Goal: Transaction & Acquisition: Book appointment/travel/reservation

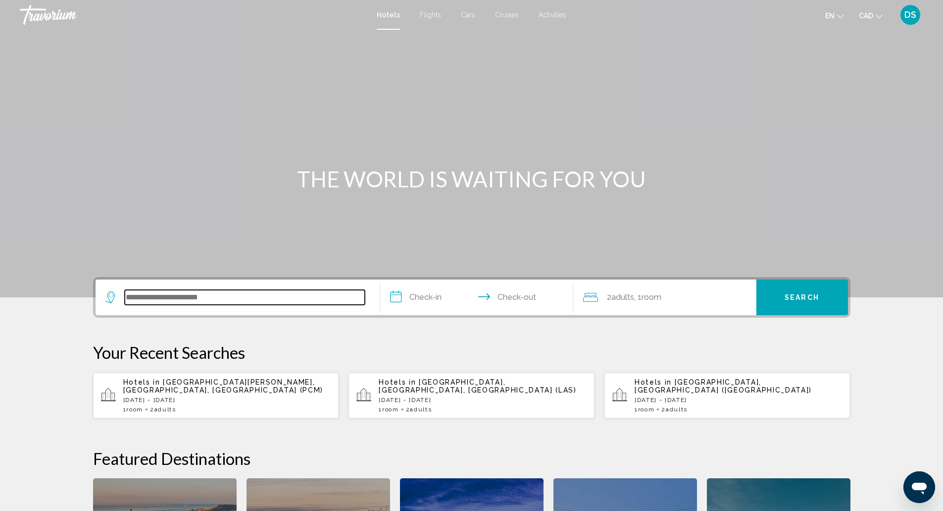
click at [205, 296] on input "Search widget" at bounding box center [245, 297] width 240 height 15
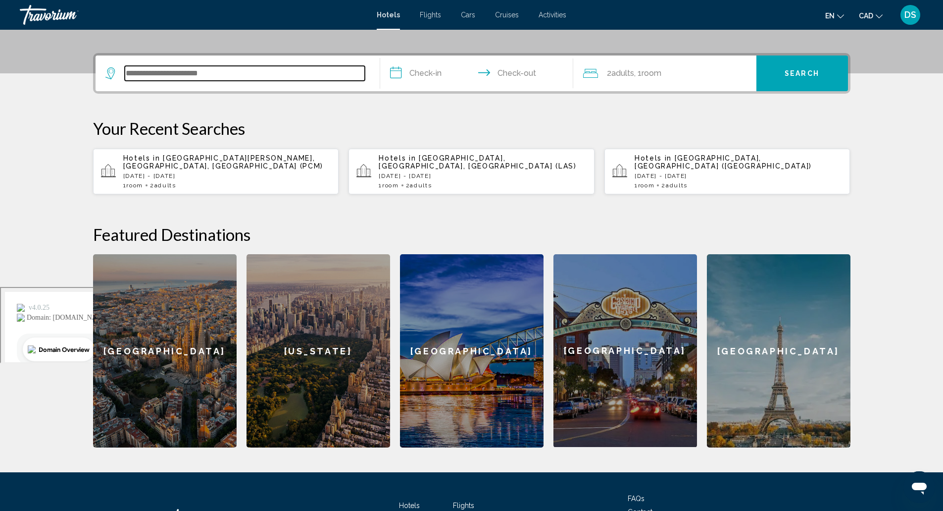
scroll to position [245, 0]
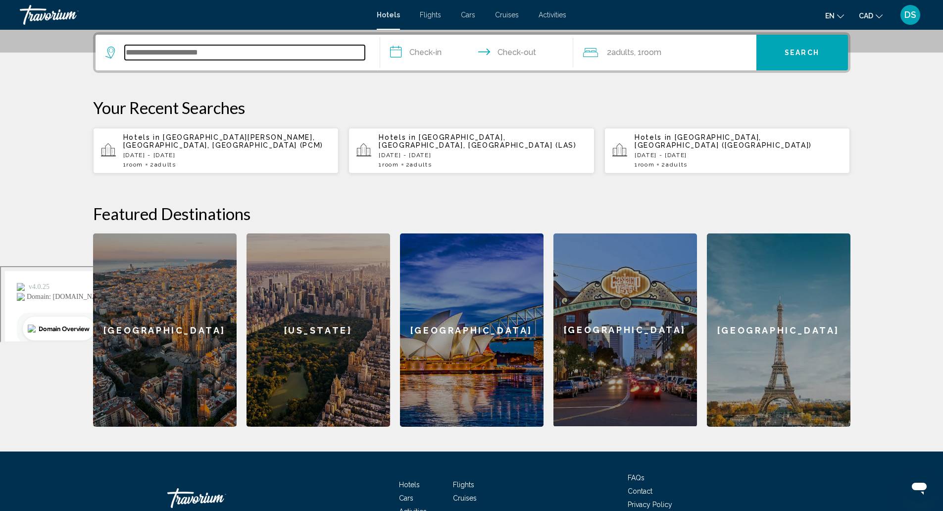
click at [213, 53] on input "Search widget" at bounding box center [245, 52] width 240 height 15
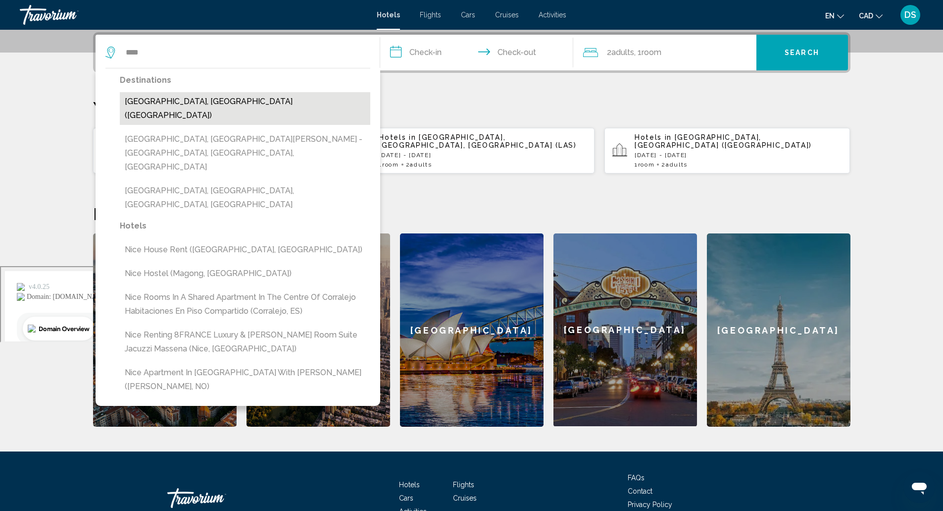
click at [186, 96] on button "[GEOGRAPHIC_DATA], [GEOGRAPHIC_DATA] ([GEOGRAPHIC_DATA])" at bounding box center [245, 108] width 251 height 33
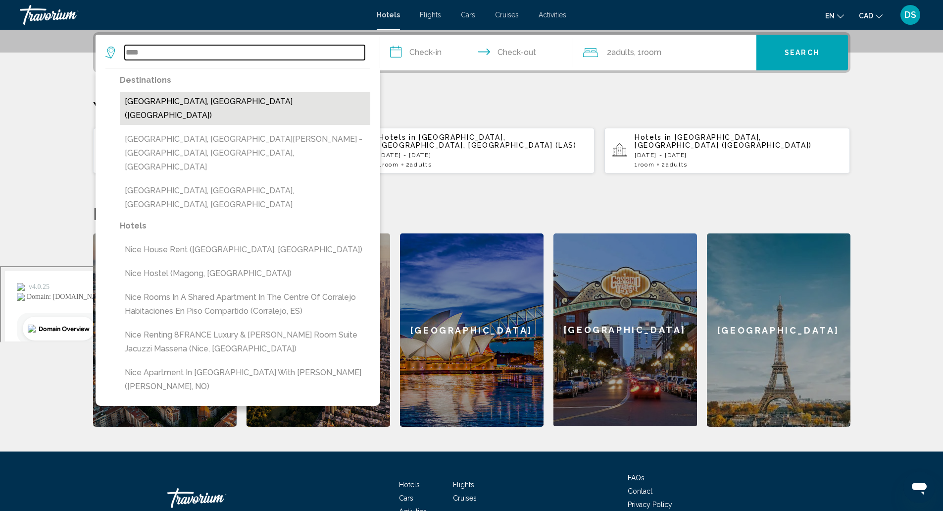
type input "**********"
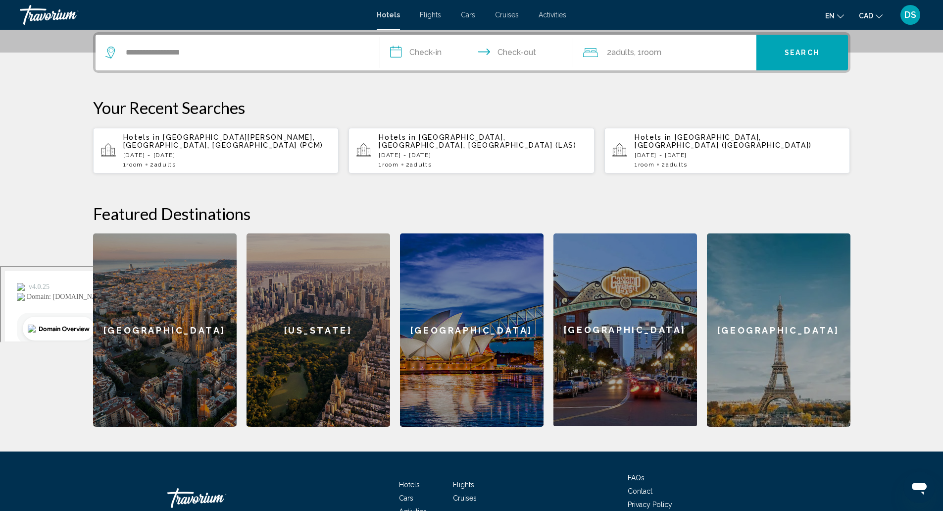
click at [420, 50] on input "**********" at bounding box center [478, 54] width 197 height 39
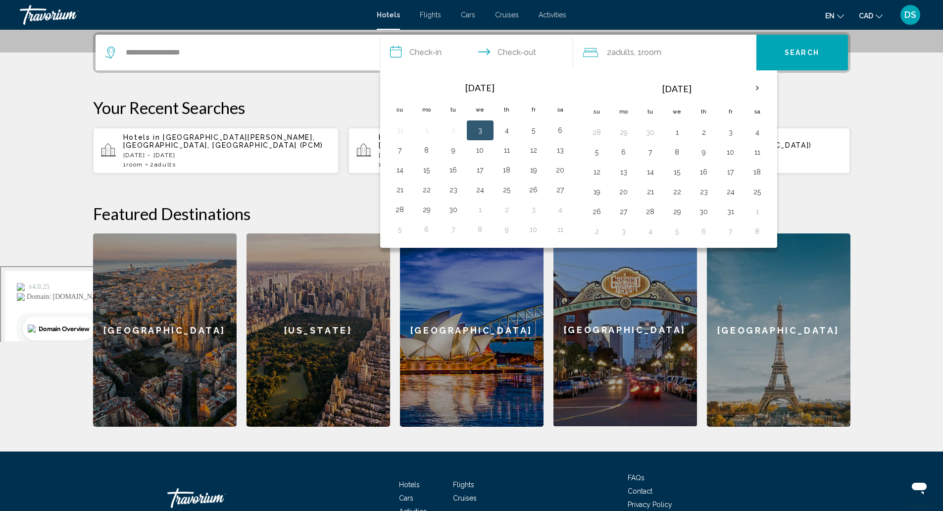
click at [481, 124] on button "3" at bounding box center [480, 130] width 16 height 14
click at [512, 129] on button "4" at bounding box center [507, 130] width 16 height 14
type input "**********"
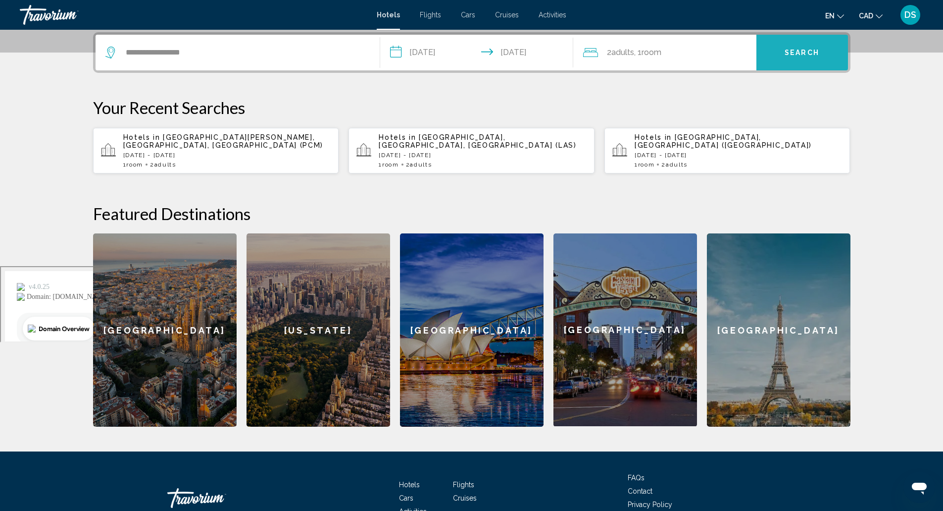
click at [787, 44] on button "Search" at bounding box center [803, 53] width 92 height 36
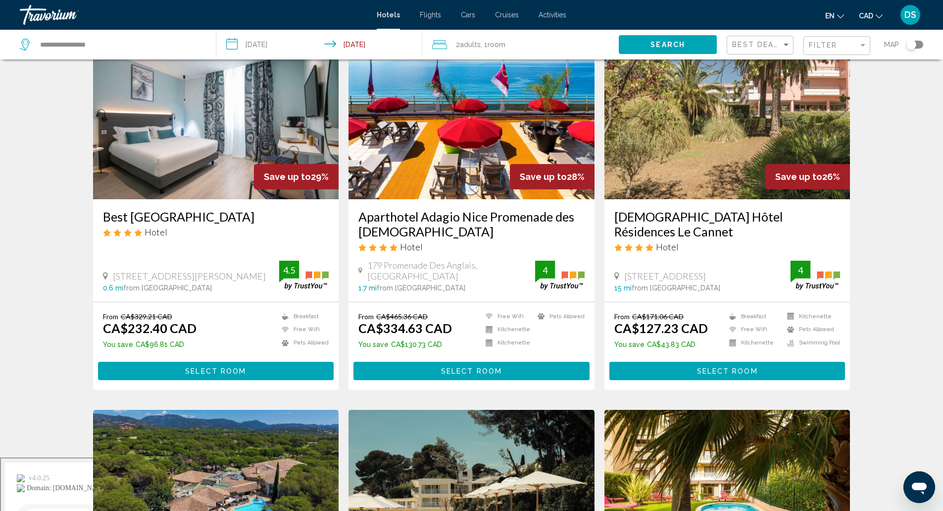
scroll to position [52, 0]
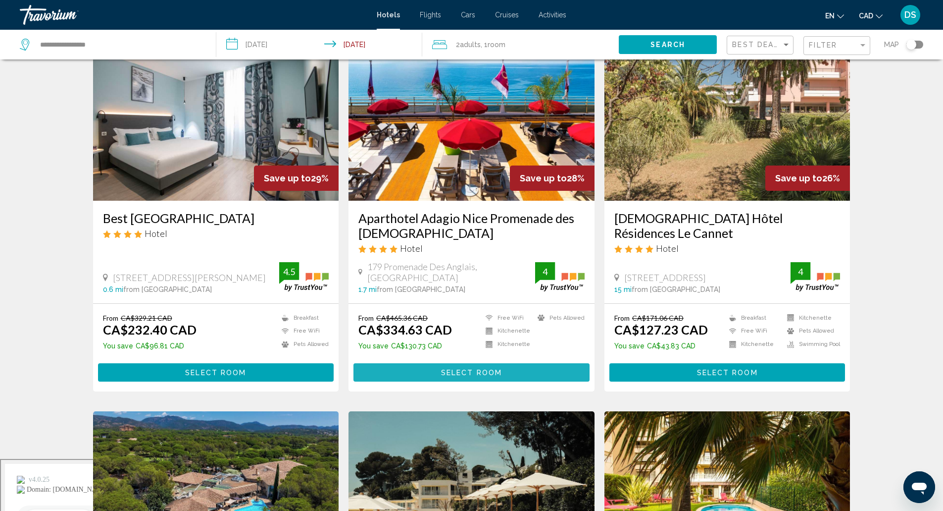
click at [518, 364] on button "Select Room" at bounding box center [472, 372] width 236 height 18
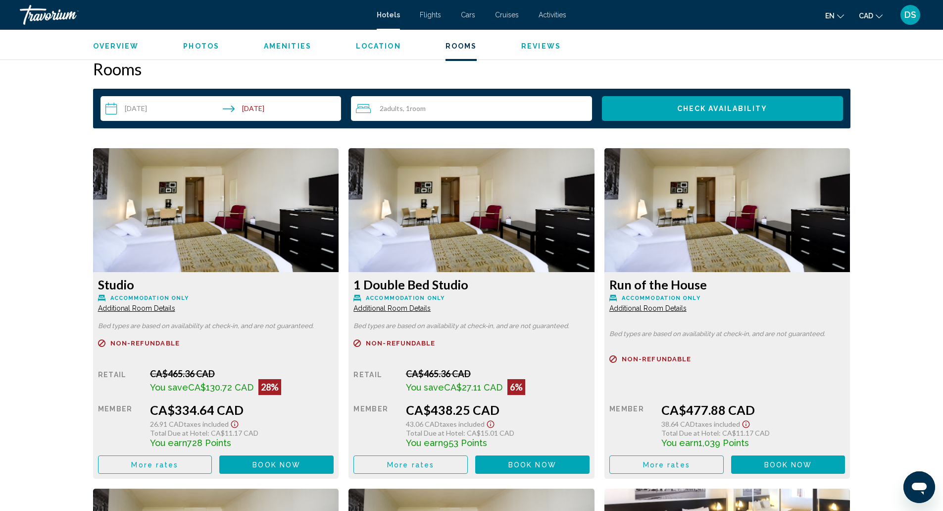
scroll to position [1250, 0]
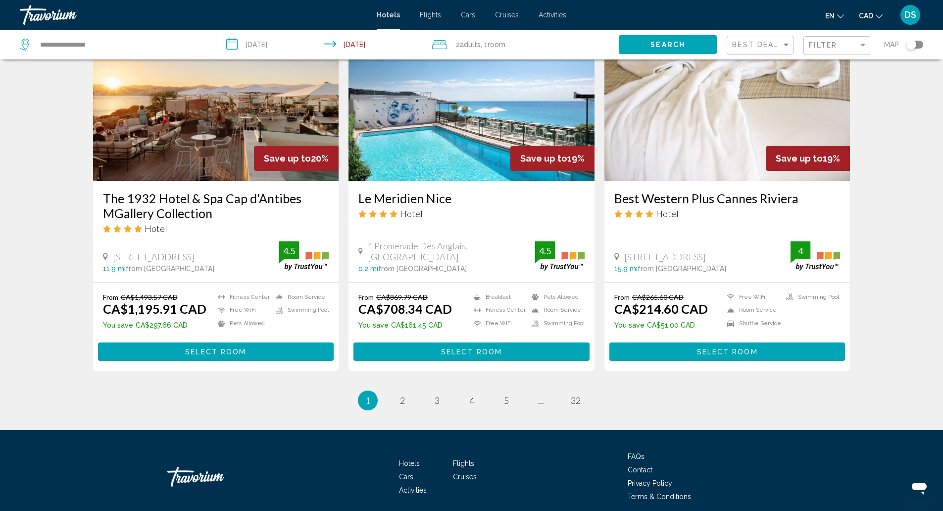
scroll to position [1166, 0]
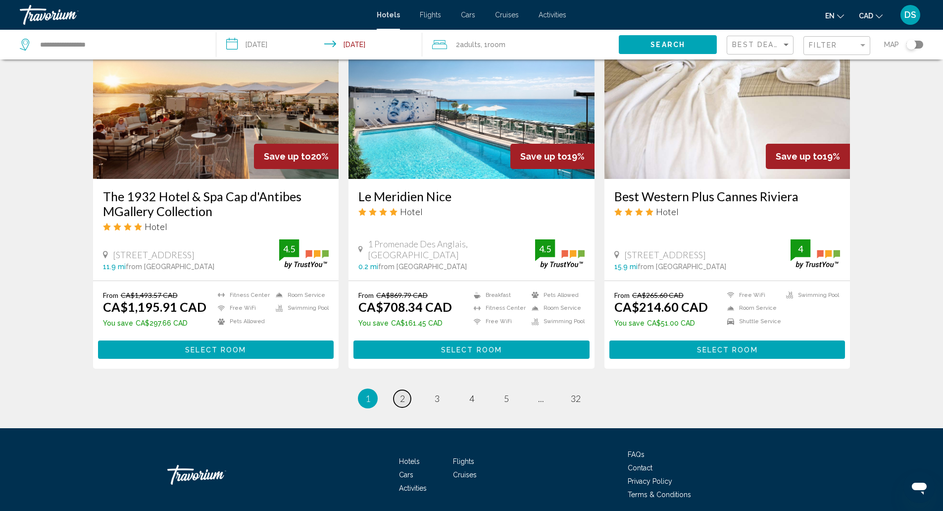
click at [404, 393] on span "2" at bounding box center [402, 398] width 5 height 11
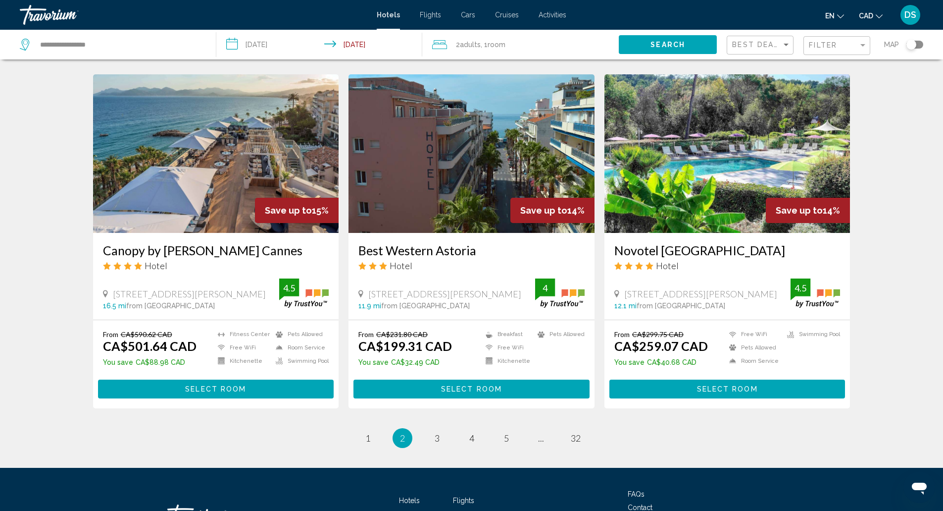
scroll to position [1147, 0]
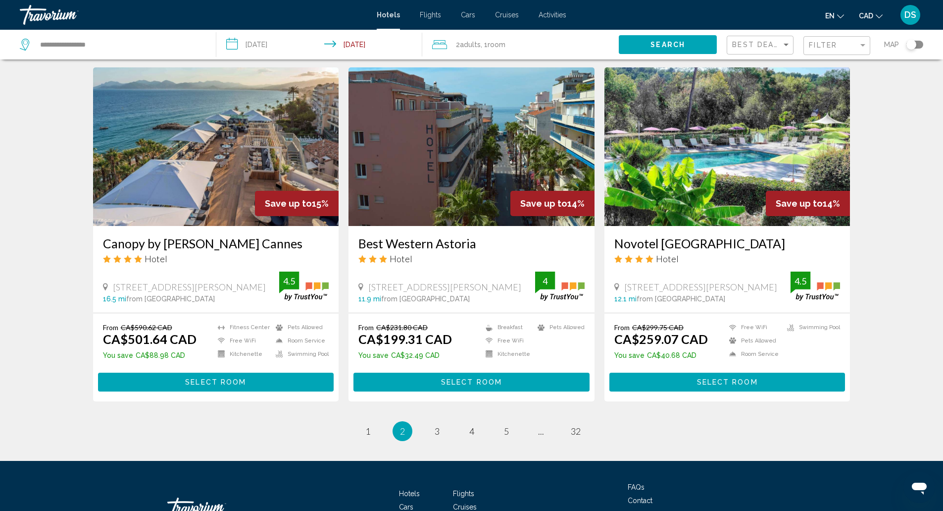
click at [581, 461] on div "Hotels Flights Cars Cruises Activities FAQs Contact Privacy Policy Terms & Cond…" at bounding box center [472, 507] width 758 height 93
click at [434, 422] on link "page 3" at bounding box center [436, 430] width 17 height 17
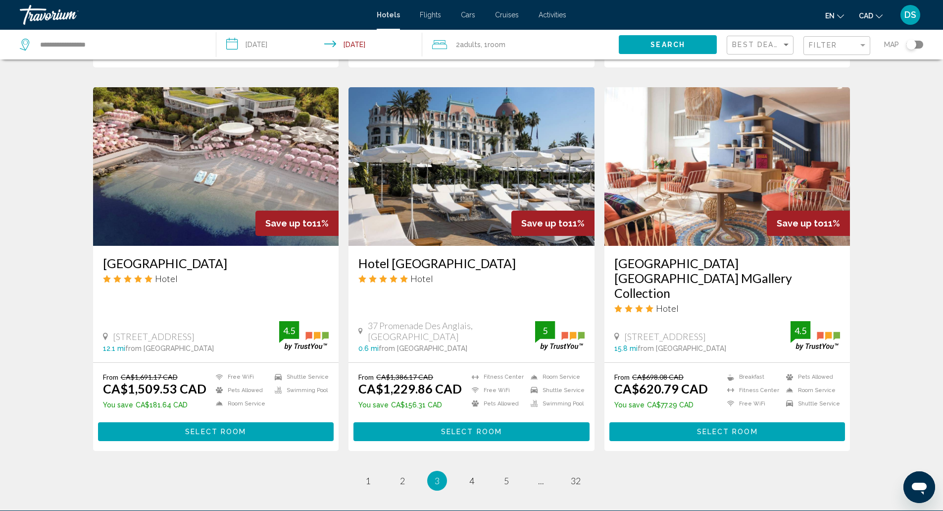
scroll to position [1084, 0]
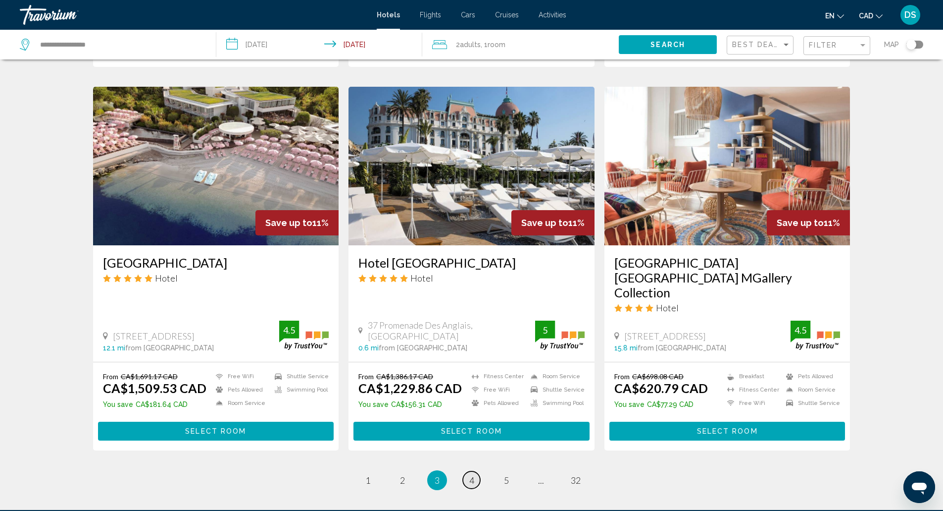
click at [471, 474] on span "4" at bounding box center [471, 479] width 5 height 11
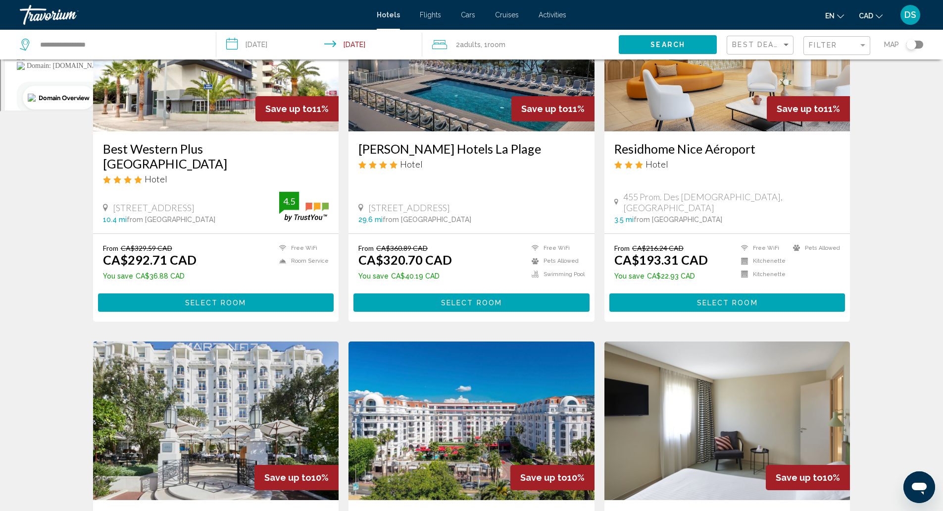
scroll to position [477, 0]
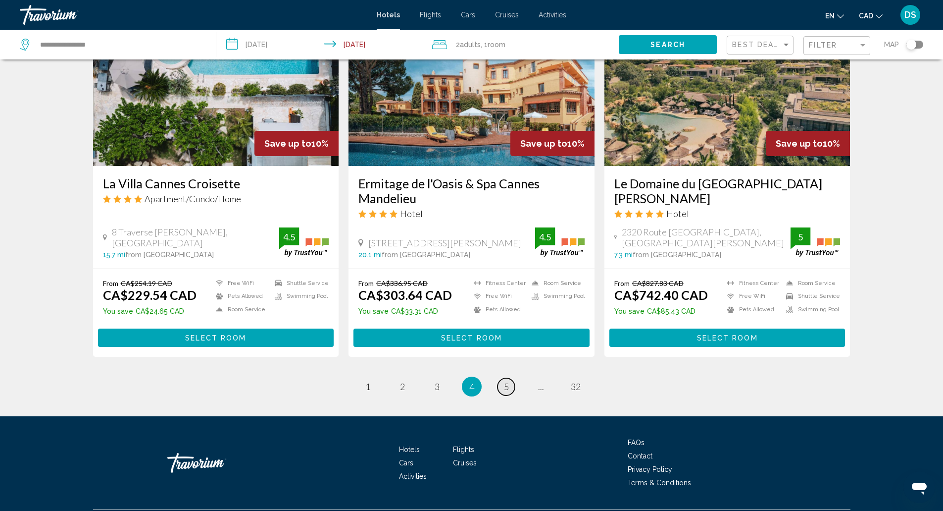
click at [506, 378] on link "page 5" at bounding box center [506, 386] width 17 height 17
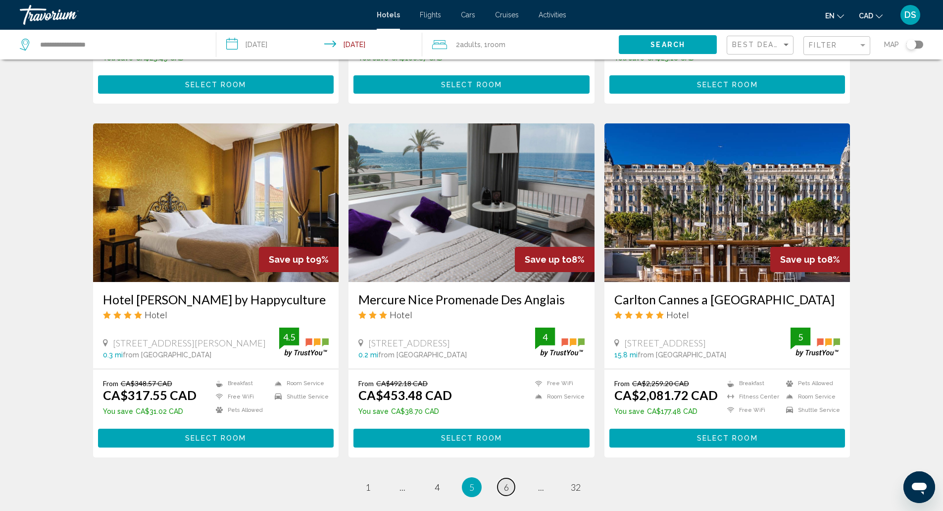
scroll to position [1052, 0]
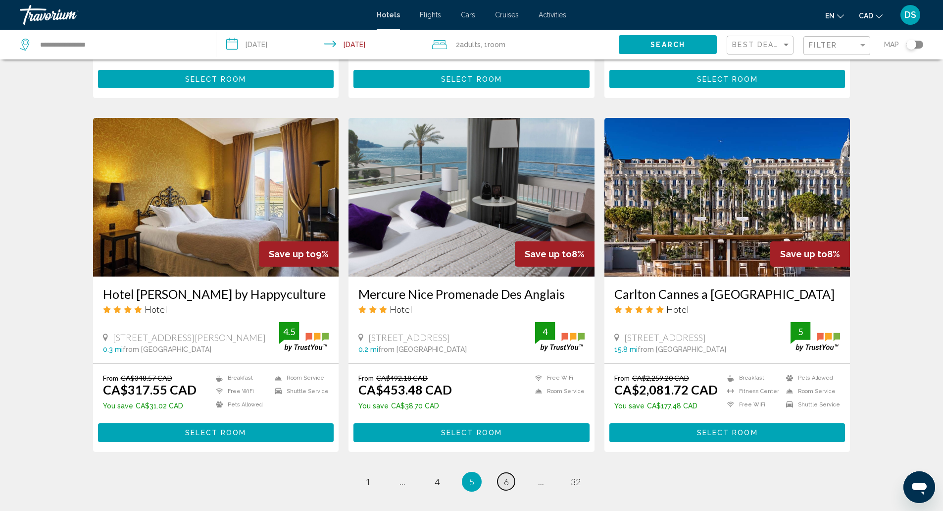
click at [505, 476] on span "6" at bounding box center [506, 481] width 5 height 11
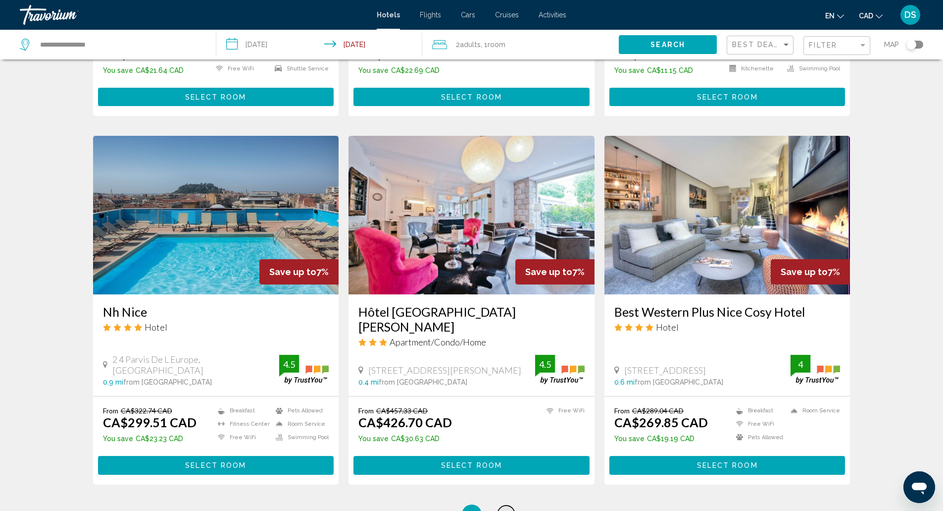
scroll to position [1066, 0]
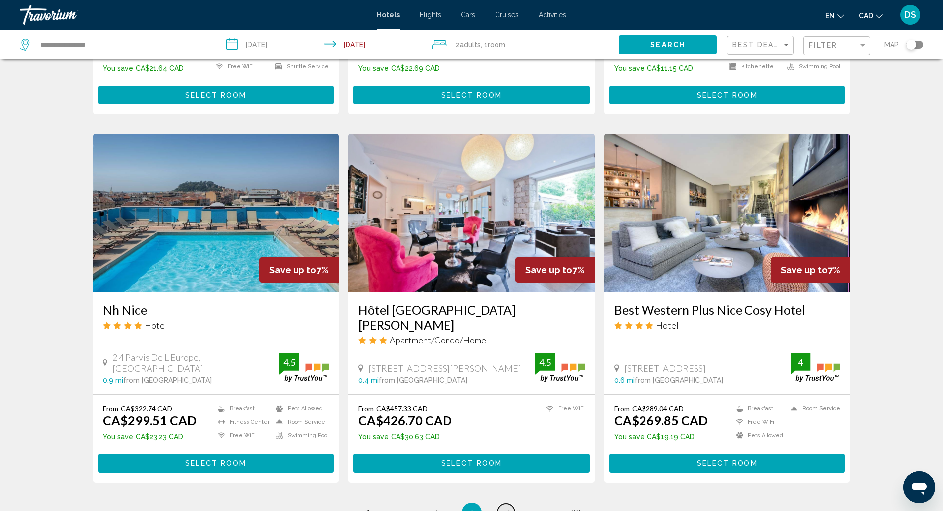
click at [507, 507] on span "7" at bounding box center [506, 512] width 5 height 11
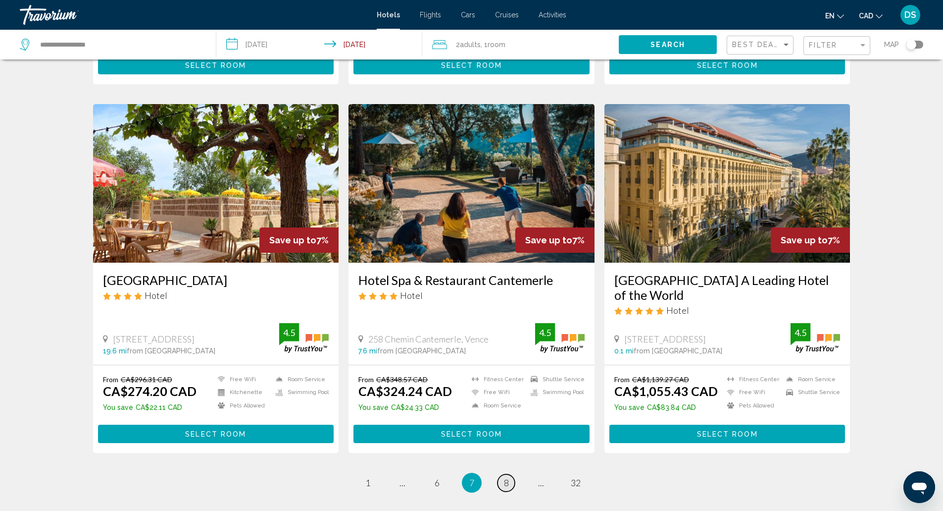
scroll to position [1175, 0]
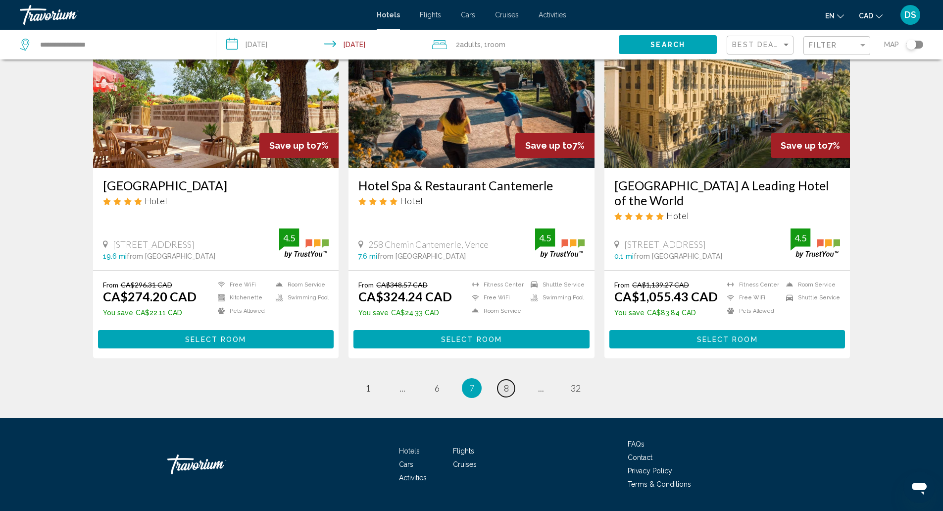
click at [506, 382] on span "8" at bounding box center [506, 387] width 5 height 11
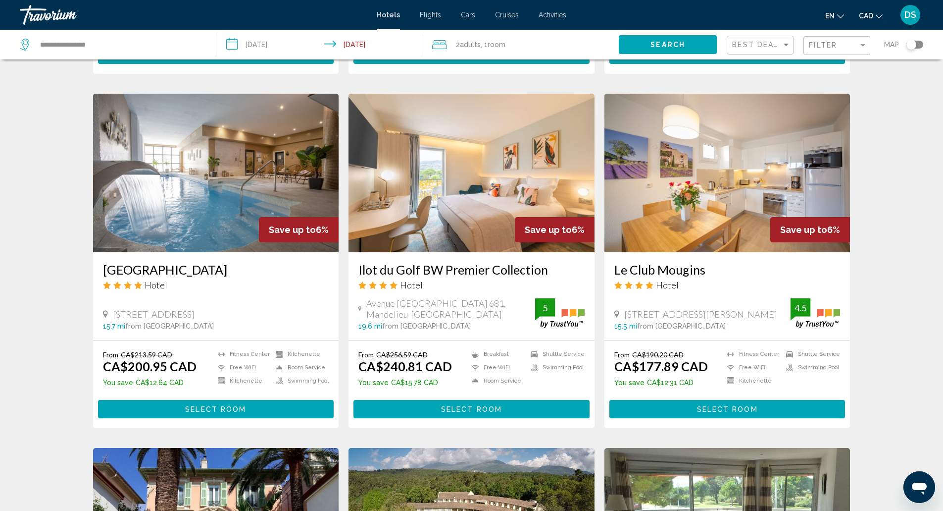
scroll to position [726, 0]
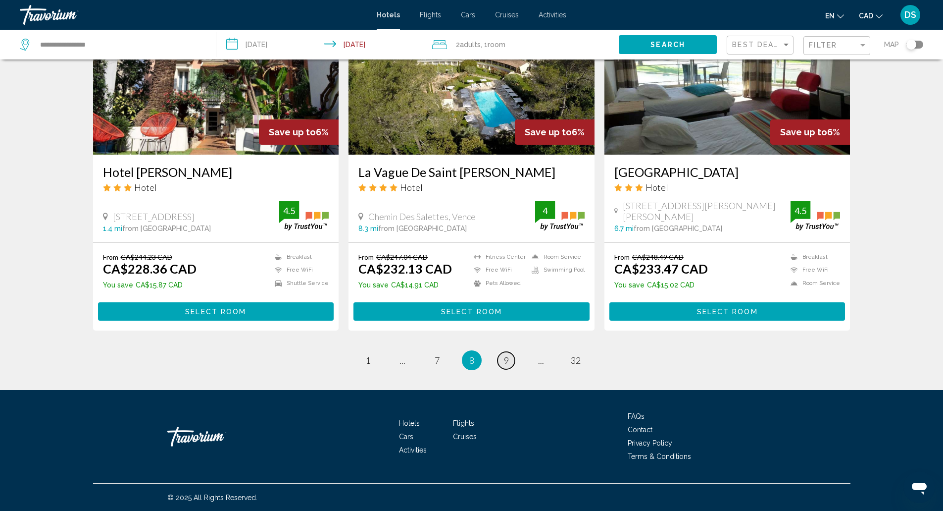
click at [507, 360] on span "9" at bounding box center [506, 360] width 5 height 11
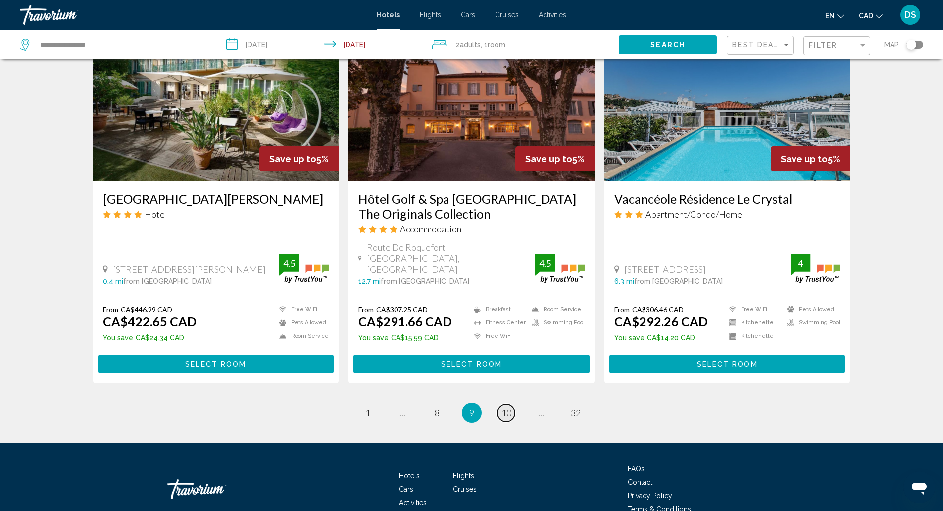
scroll to position [1178, 0]
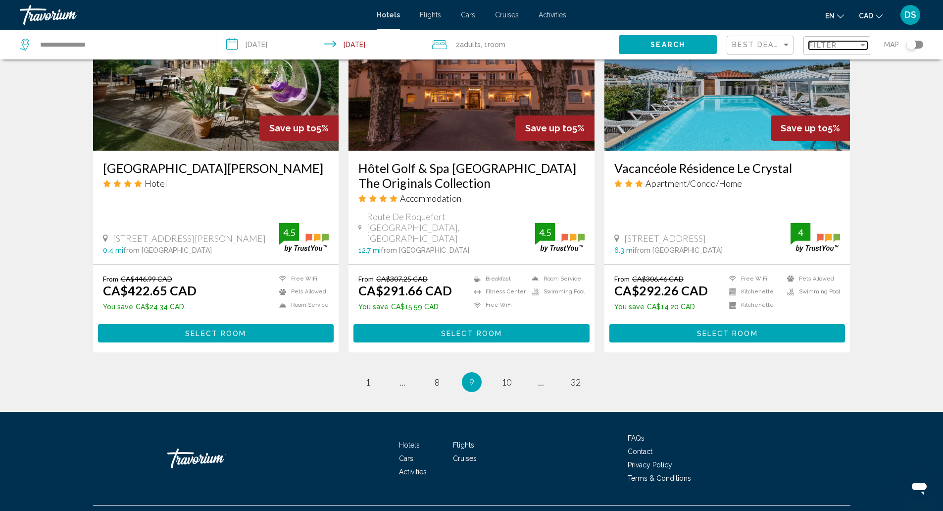
click at [834, 41] on span "Filter" at bounding box center [823, 45] width 28 height 8
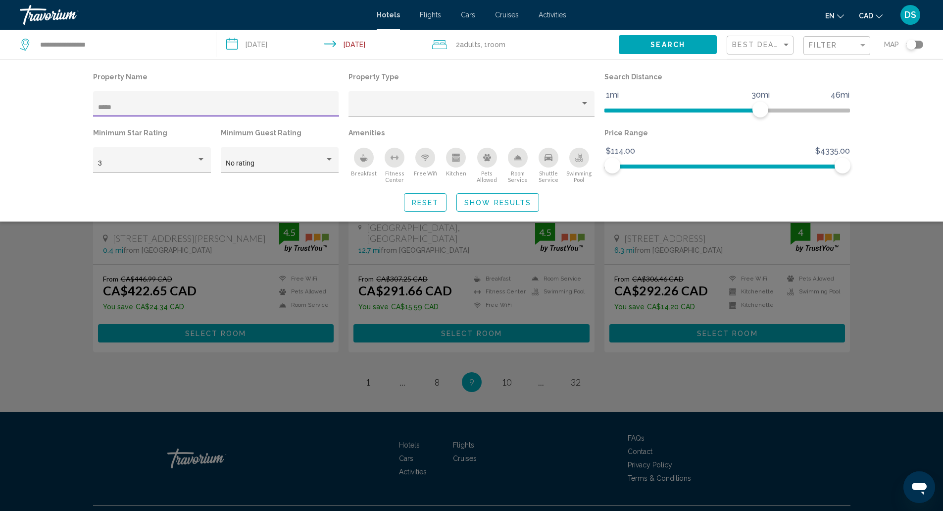
scroll to position [98, 0]
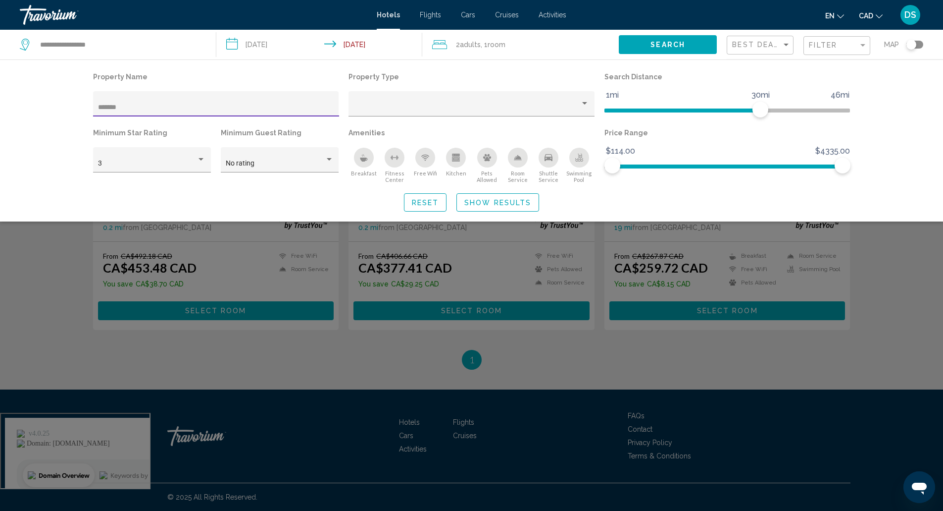
type input "*******"
click at [504, 194] on button "Show Results" at bounding box center [498, 202] width 83 height 18
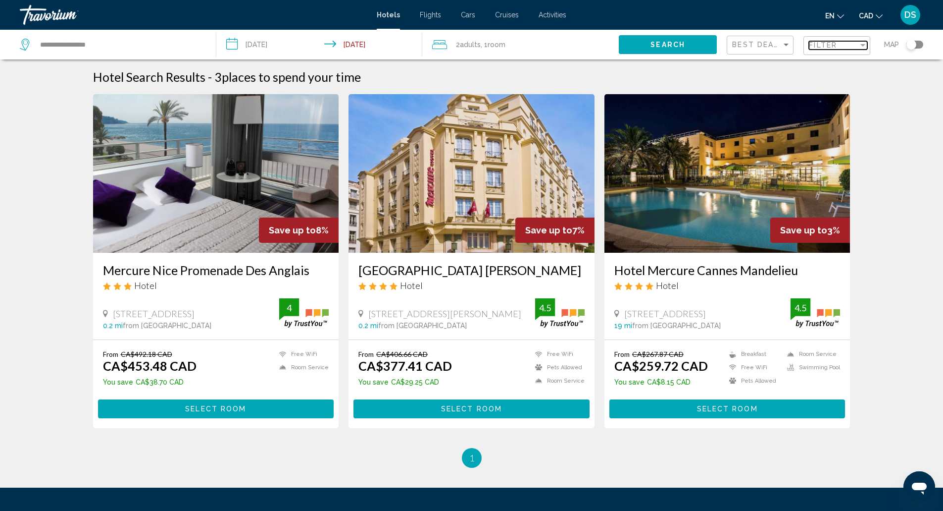
click at [810, 47] on span "Filter" at bounding box center [823, 45] width 28 height 8
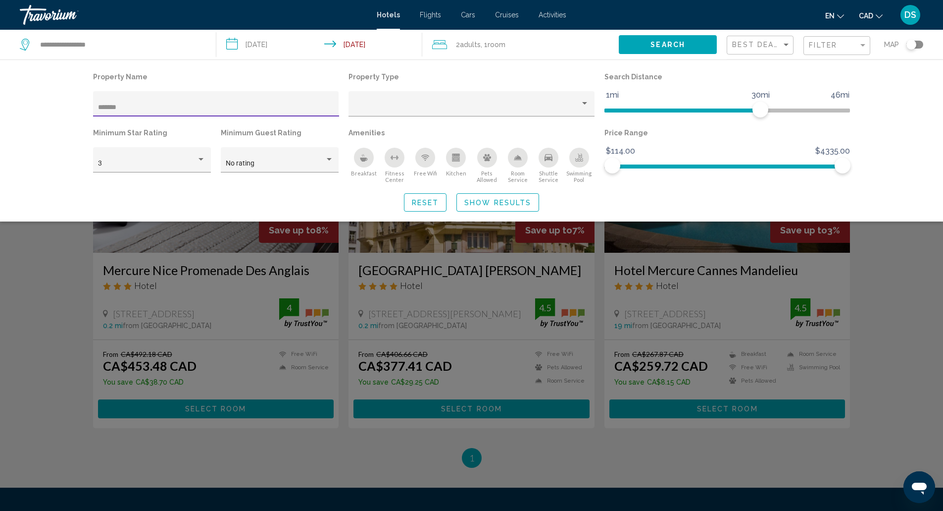
click at [167, 107] on input "*******" at bounding box center [216, 108] width 236 height 8
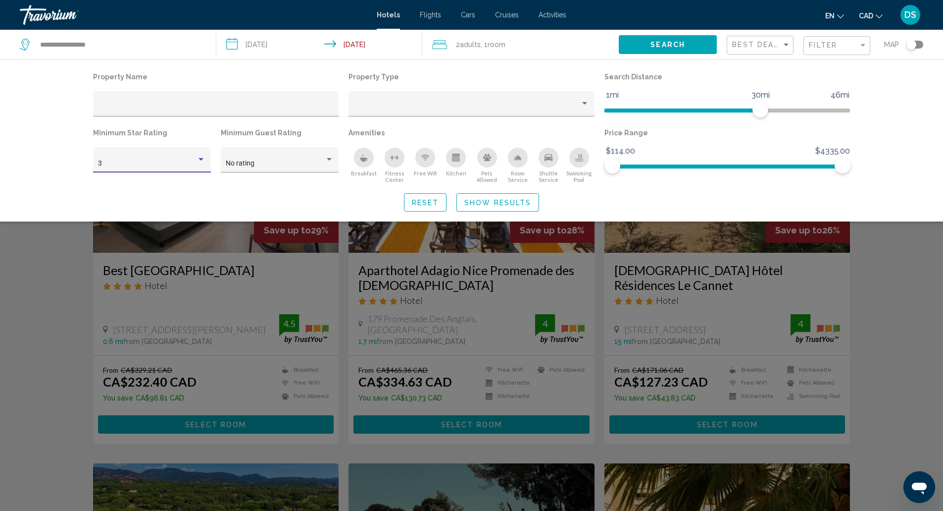
click at [190, 160] on div "3" at bounding box center [147, 163] width 99 height 8
click at [180, 178] on span "4" at bounding box center [151, 184] width 107 height 21
click at [505, 198] on span "Show Results" at bounding box center [498, 202] width 67 height 8
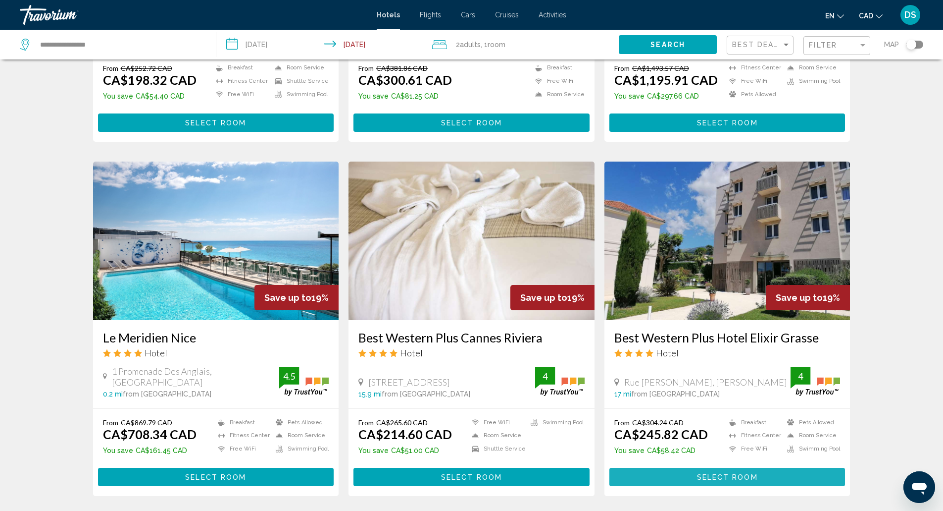
scroll to position [1189, 0]
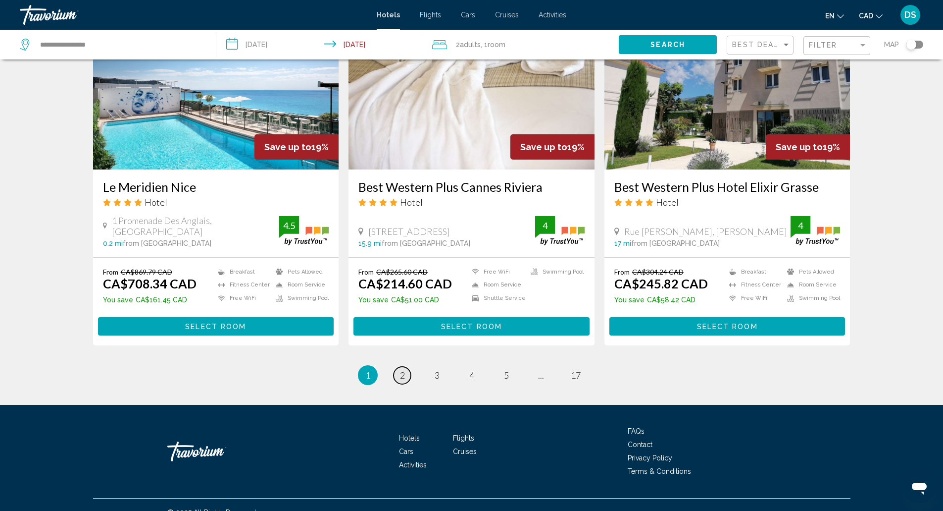
click at [402, 369] on span "2" at bounding box center [402, 374] width 5 height 11
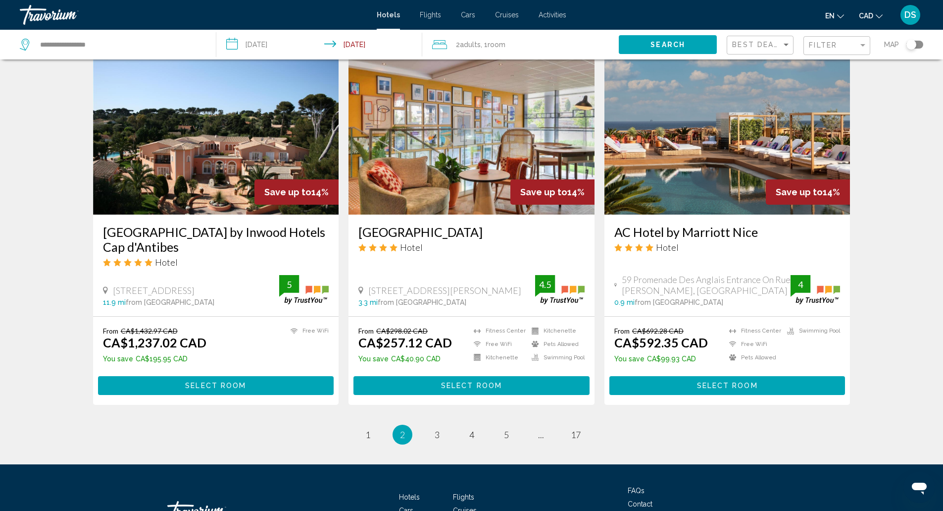
scroll to position [1145, 0]
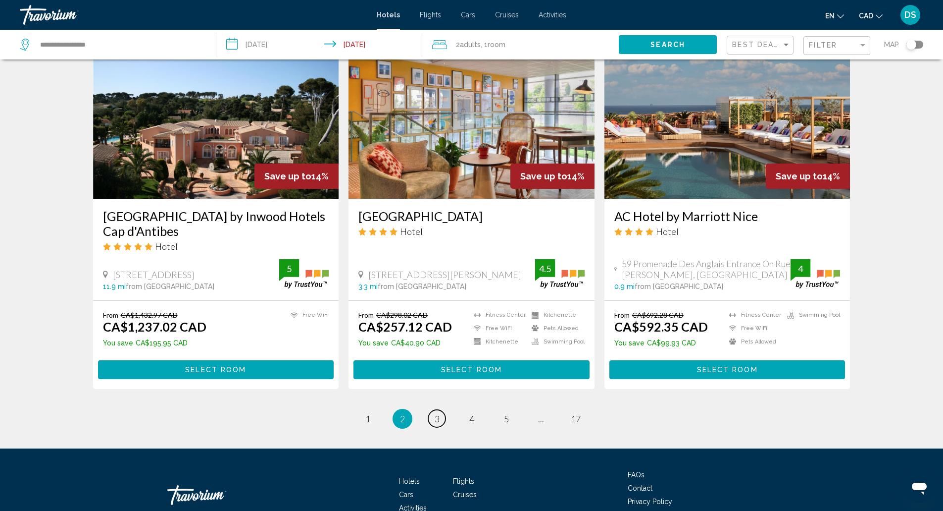
click at [437, 417] on span "3" at bounding box center [437, 418] width 5 height 11
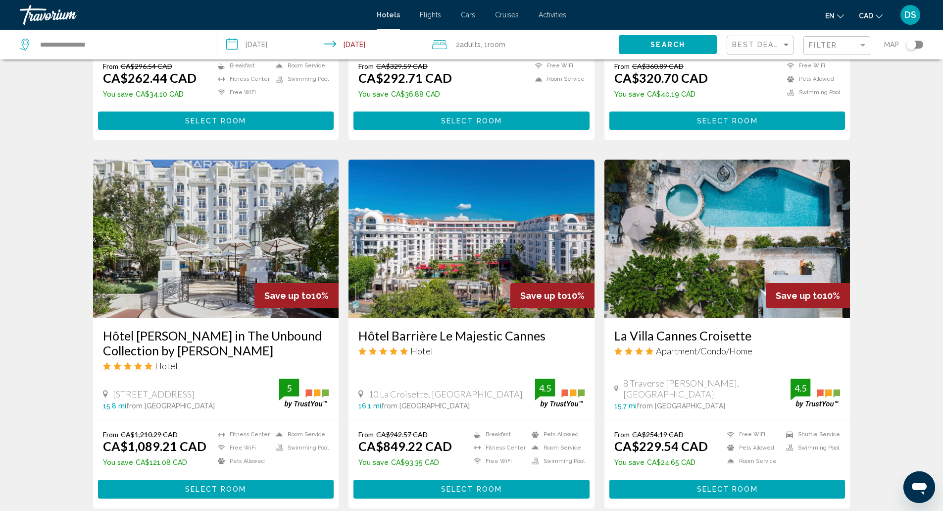
scroll to position [1053, 0]
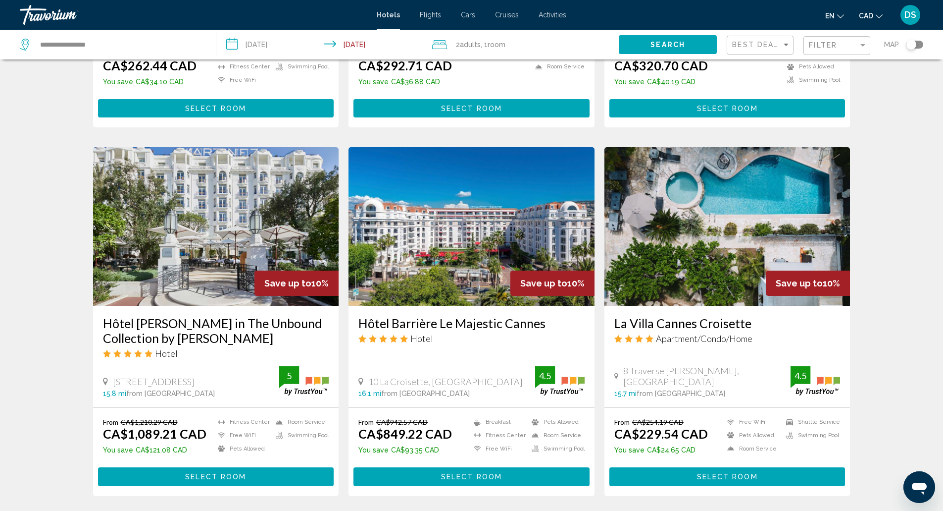
click at [361, 446] on span "You save" at bounding box center [374, 450] width 30 height 8
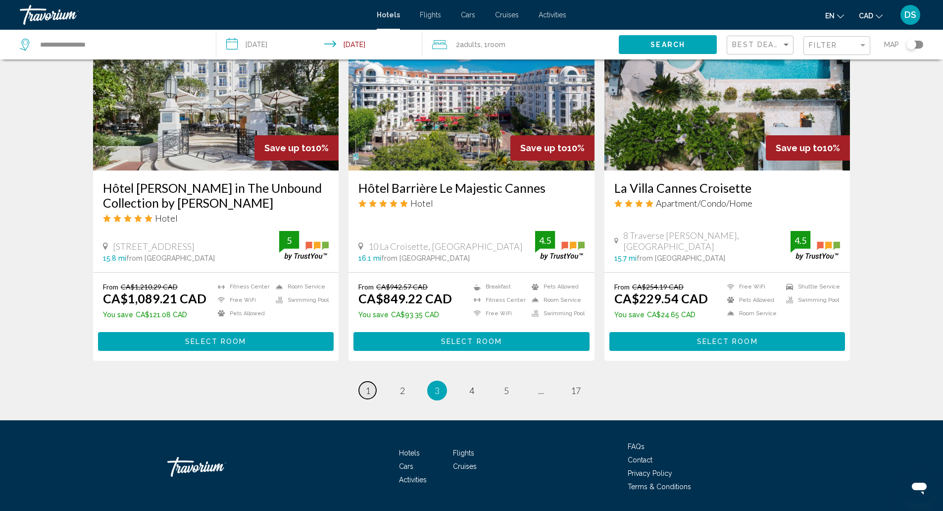
click at [368, 381] on link "page 1" at bounding box center [367, 389] width 17 height 17
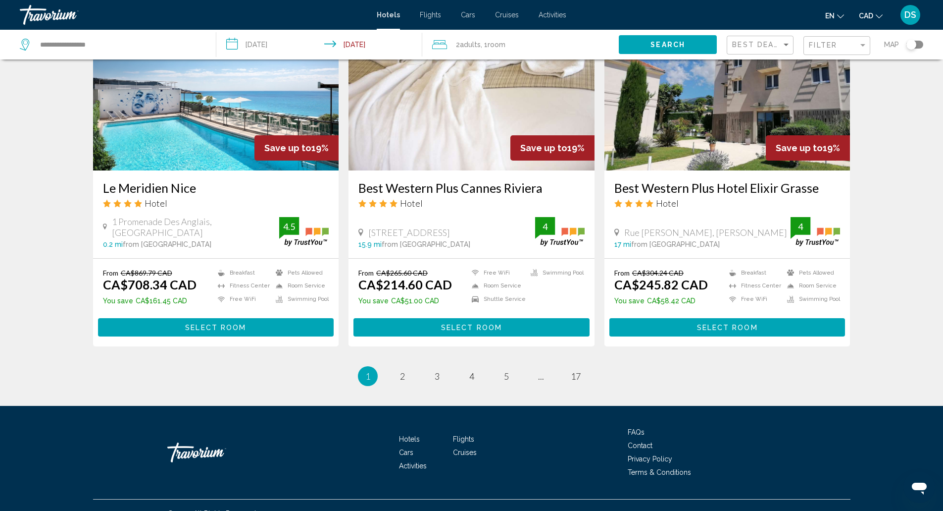
click at [366, 170] on img "Main content" at bounding box center [472, 91] width 246 height 158
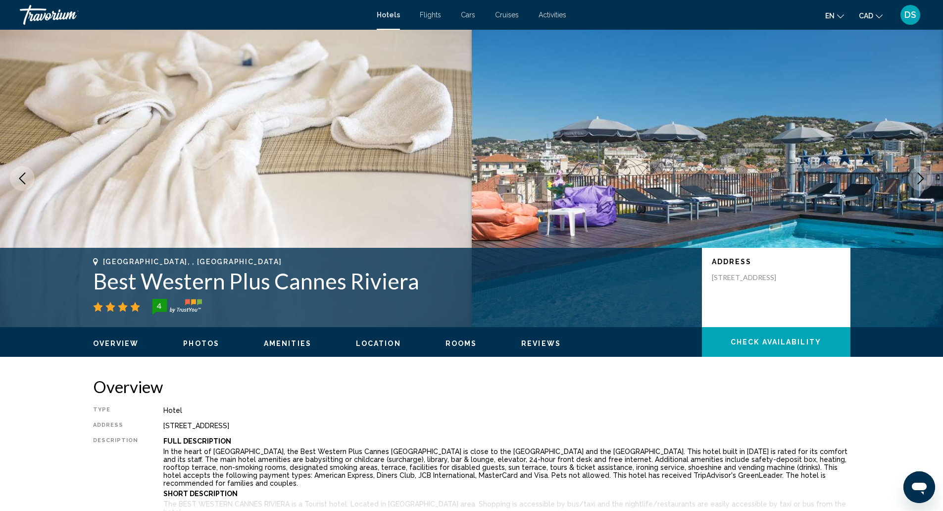
scroll to position [28, 0]
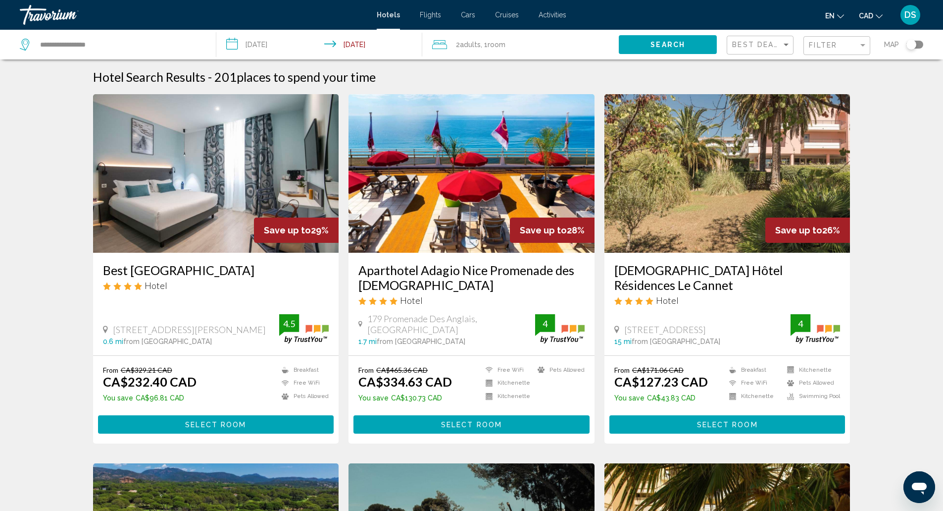
drag, startPoint x: 86, startPoint y: 257, endPoint x: 254, endPoint y: 276, distance: 168.5
copy h3 "Best [GEOGRAPHIC_DATA]"
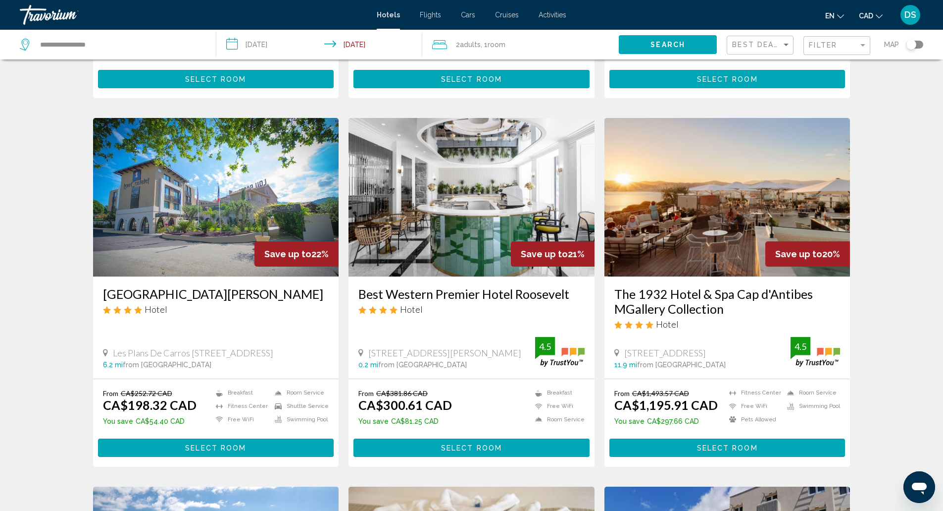
scroll to position [776, 0]
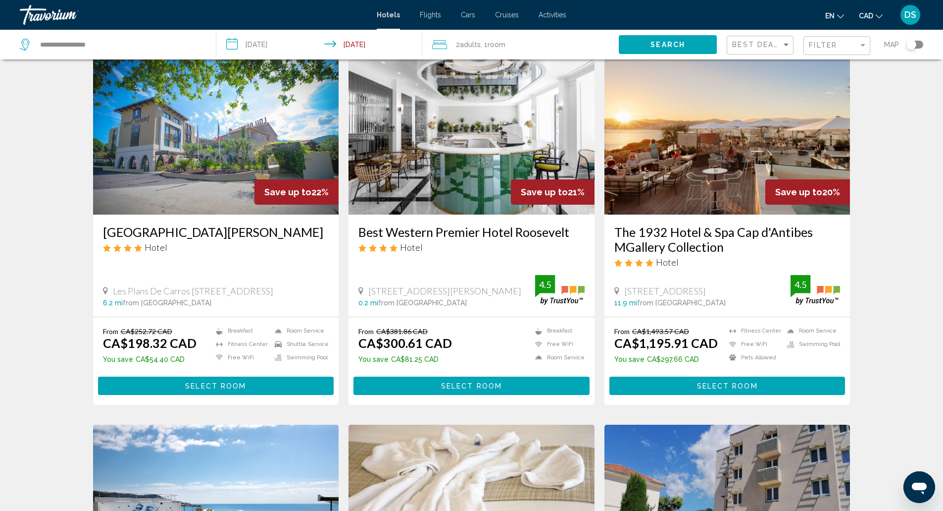
drag, startPoint x: 356, startPoint y: 215, endPoint x: 583, endPoint y: 220, distance: 227.4
click at [583, 220] on div "Best Western Premier Hotel Roosevelt Hotel [STREET_ADDRESS][PERSON_NAME] 0.2 mi…" at bounding box center [472, 265] width 246 height 102
copy h3 "Best Western Premier Hotel Roosevelt"
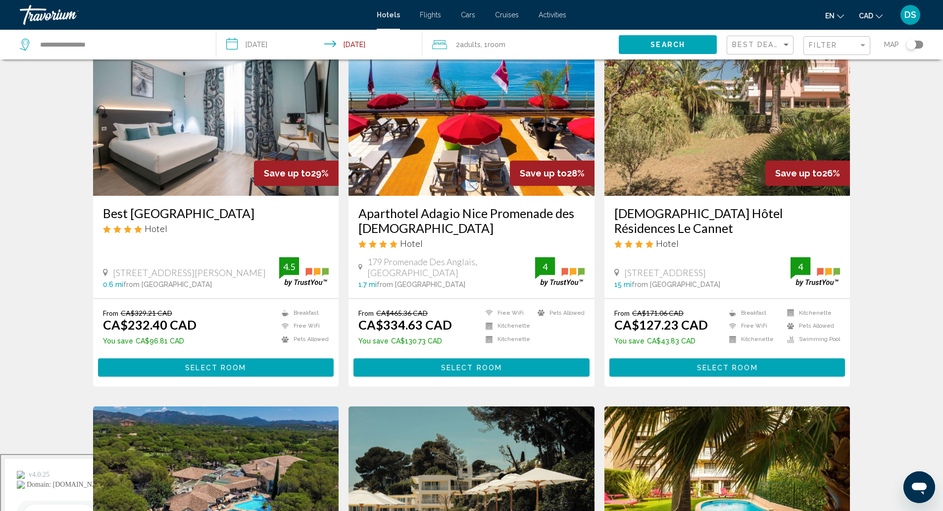
scroll to position [0, 0]
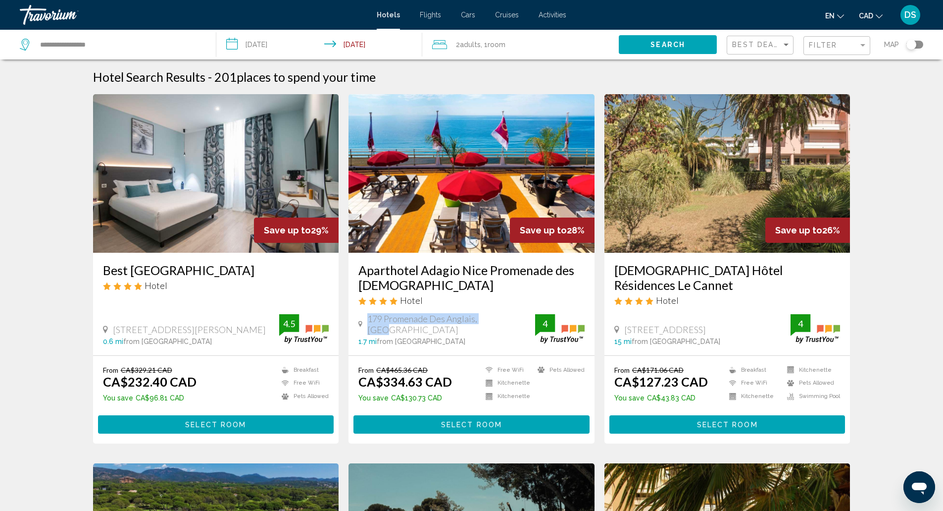
drag, startPoint x: 367, startPoint y: 330, endPoint x: 498, endPoint y: 320, distance: 130.6
click at [498, 320] on div "179 [GEOGRAPHIC_DATA], [GEOGRAPHIC_DATA] 1.7 mi from [GEOGRAPHIC_DATA] from hot…" at bounding box center [472, 329] width 226 height 32
copy span "179 Promenade Des Anglais, [GEOGRAPHIC_DATA]"
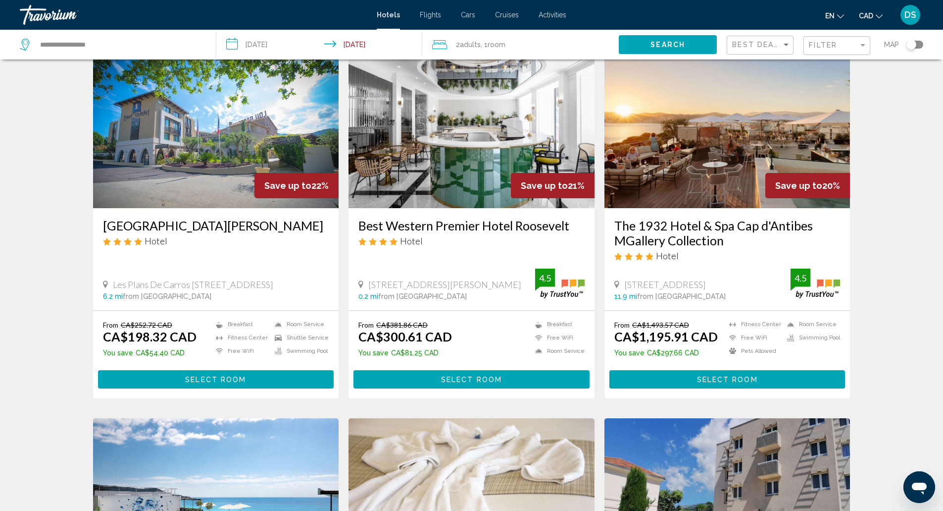
scroll to position [783, 0]
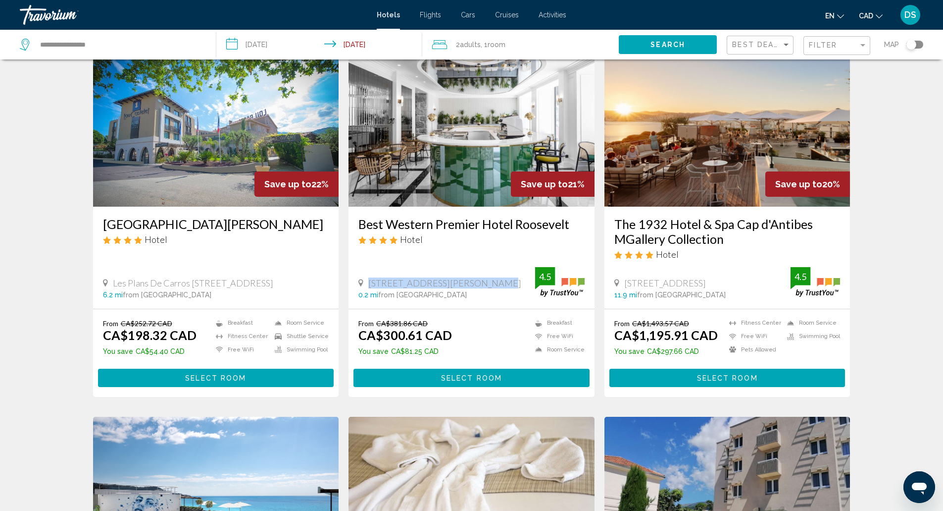
drag, startPoint x: 365, startPoint y: 265, endPoint x: 476, endPoint y: 265, distance: 110.9
click at [476, 277] on div "[STREET_ADDRESS][PERSON_NAME]" at bounding box center [447, 282] width 177 height 11
copy span "[STREET_ADDRESS][PERSON_NAME]"
click at [905, 203] on div "Hotel Search Results - 201 places to spend your time Save up to 29% Best [GEOGR…" at bounding box center [471, 38] width 943 height 1505
click at [860, 272] on div "Hotel Search Results - 201 places to spend your time Save up to 29% Best [GEOGR…" at bounding box center [471, 38] width 797 height 1505
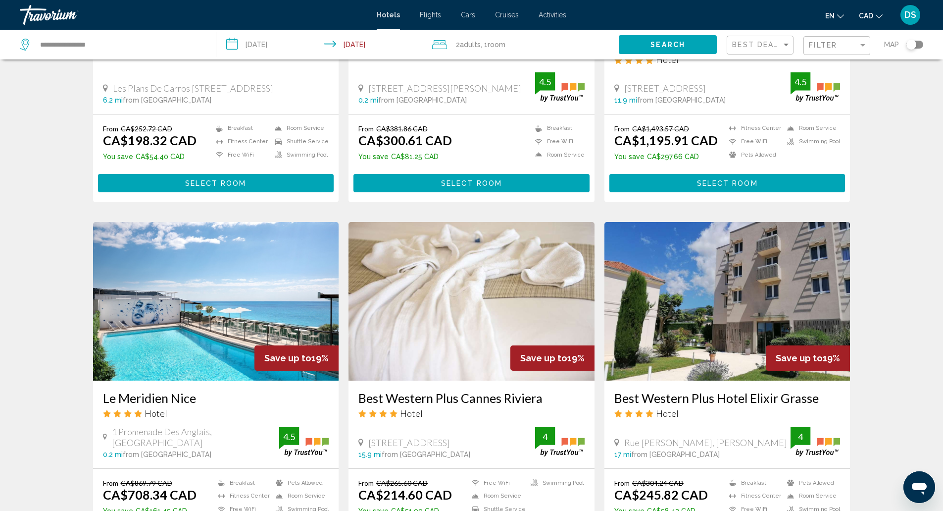
scroll to position [721, 0]
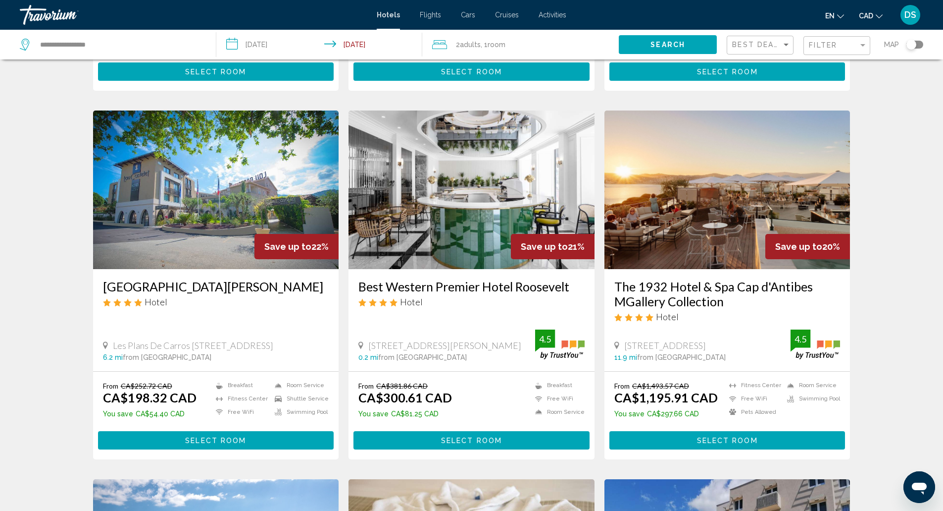
click at [431, 431] on button "Select Room" at bounding box center [472, 440] width 236 height 18
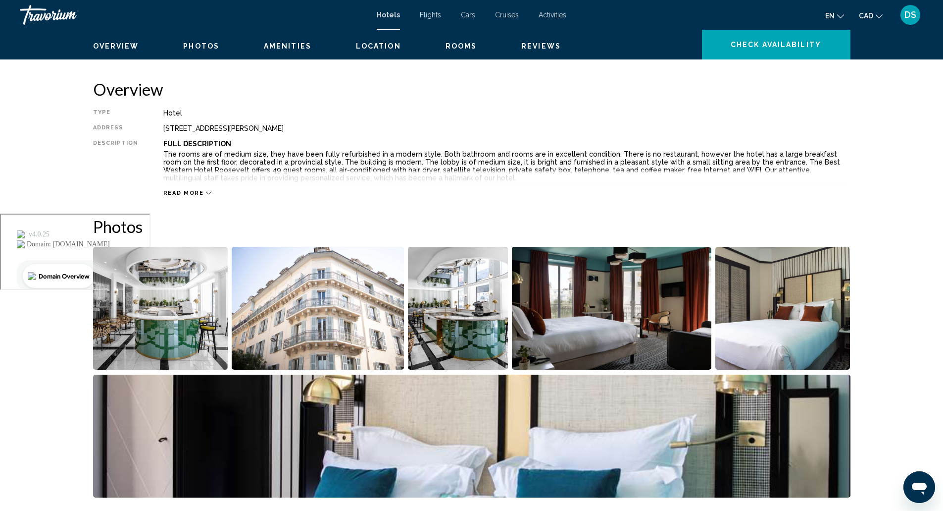
scroll to position [225, 0]
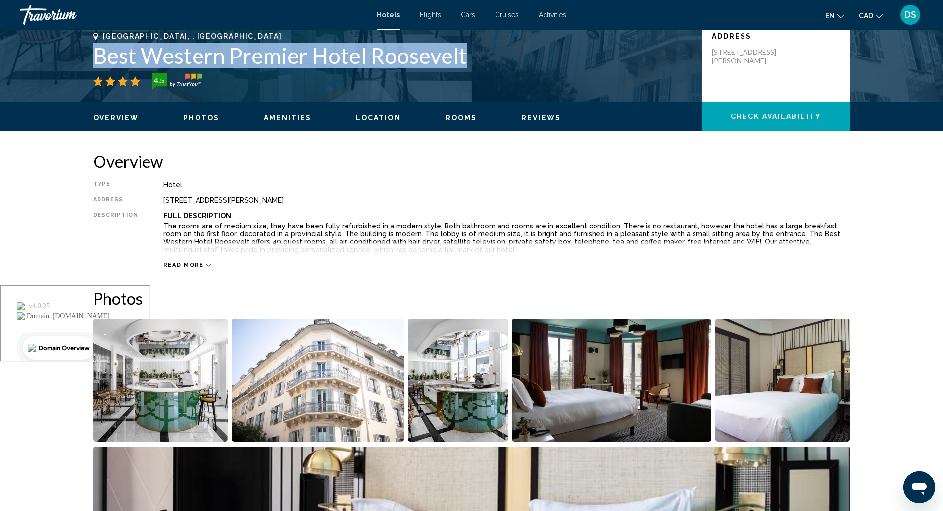
drag, startPoint x: 86, startPoint y: 56, endPoint x: 475, endPoint y: 46, distance: 389.4
click at [475, 46] on div "[GEOGRAPHIC_DATA], , [GEOGRAPHIC_DATA] Best Western Premier Hotel Roosevelt 4.5…" at bounding box center [471, 61] width 797 height 59
copy h1 "Best Western Premier Hotel Roosevelt"
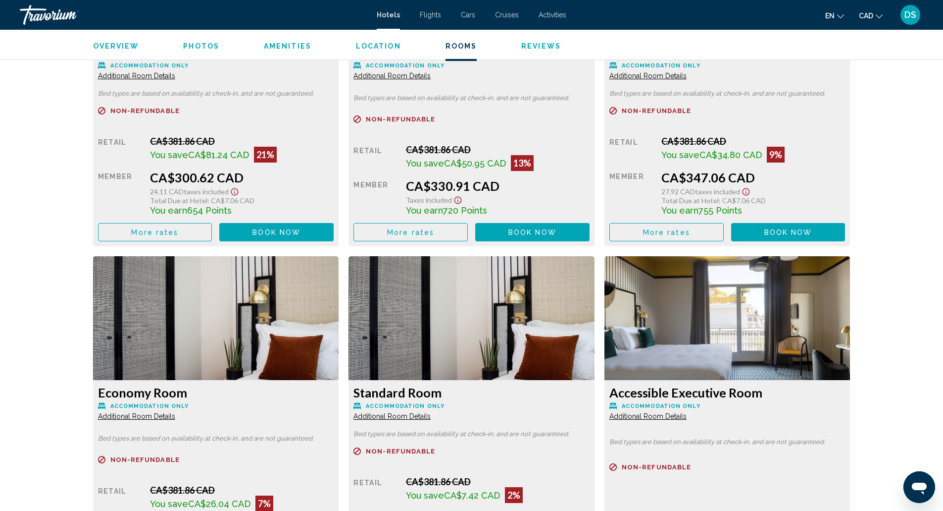
scroll to position [1459, 0]
